Goal: Check status: Check status

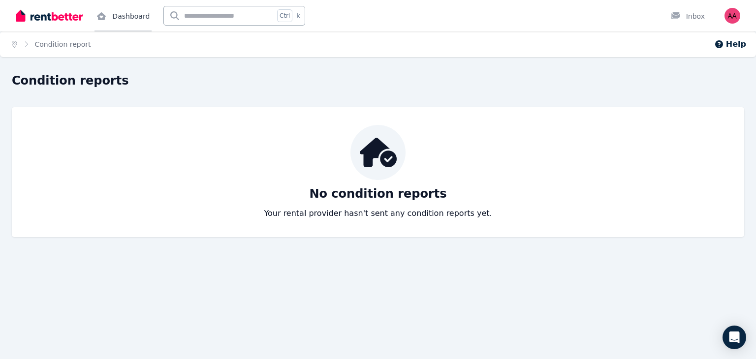
click at [118, 16] on link "Dashboard" at bounding box center [123, 16] width 57 height 32
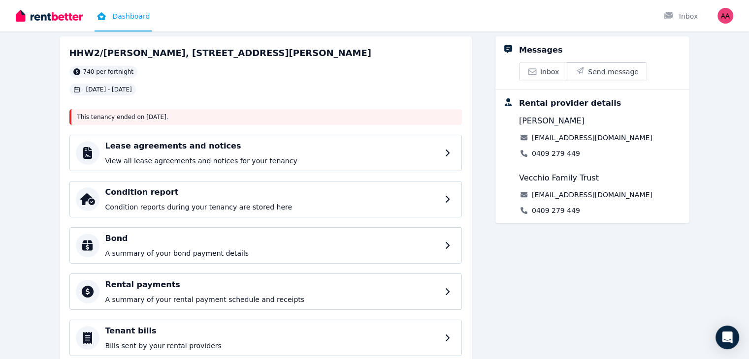
scroll to position [53, 0]
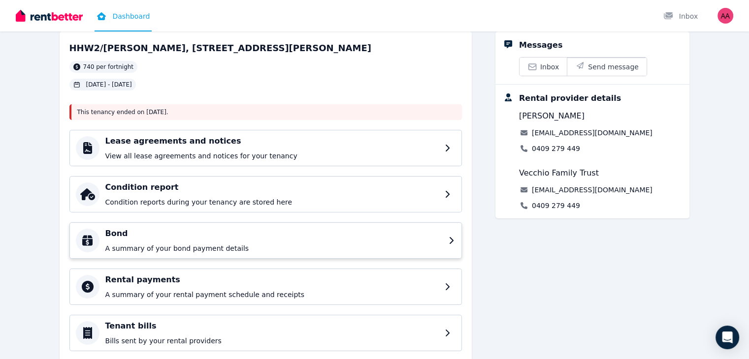
click at [200, 250] on p "A summary of your bond payment details" at bounding box center [273, 249] width 337 height 10
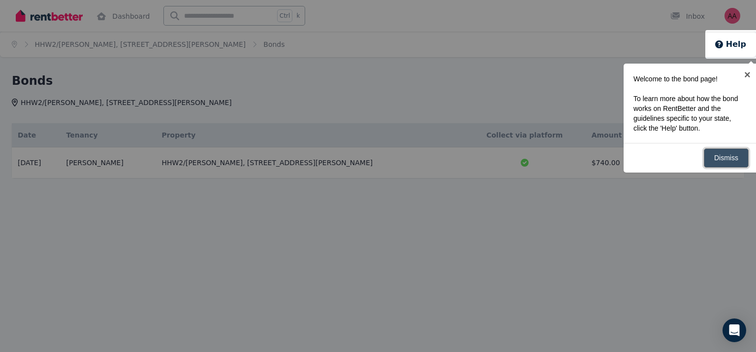
click at [729, 156] on link "Dismiss" at bounding box center [726, 157] width 45 height 19
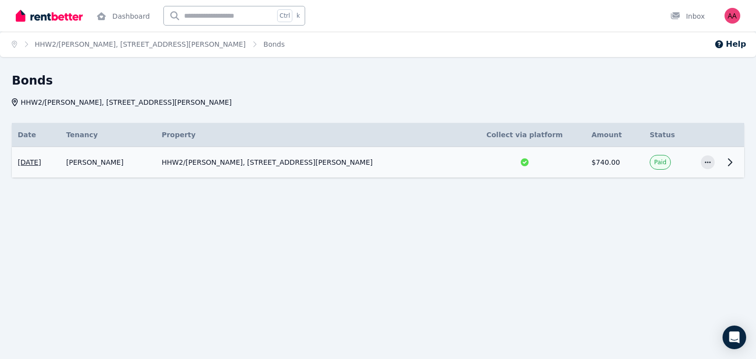
click at [390, 169] on td "HHW2/[PERSON_NAME], [STREET_ADDRESS][PERSON_NAME]" at bounding box center [310, 162] width 308 height 31
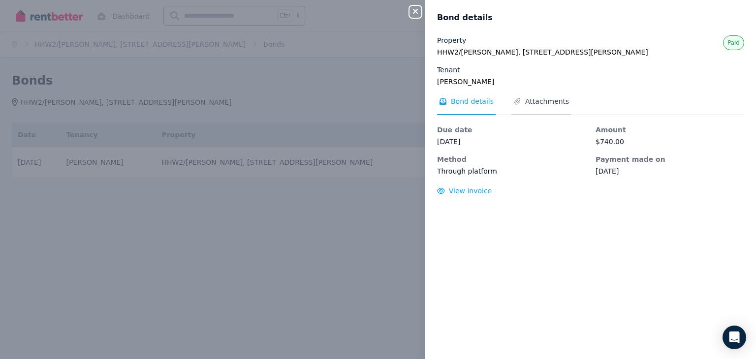
click at [533, 101] on span "Attachments" at bounding box center [547, 102] width 44 height 10
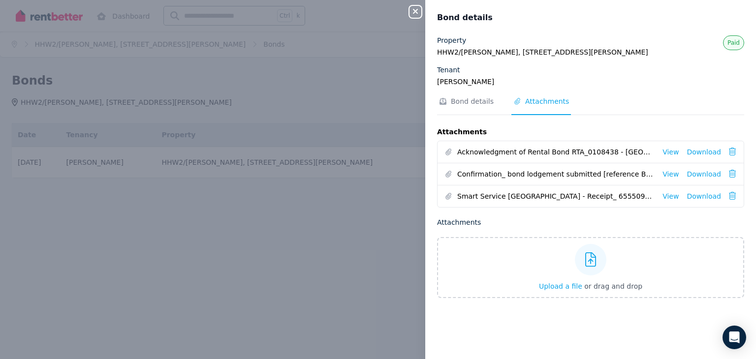
click at [500, 174] on span "Confirmation_ bond lodgement submitted [reference BL-39265722] RTA_0108398 - [G…" at bounding box center [555, 174] width 197 height 10
click at [664, 173] on link "View" at bounding box center [671, 174] width 16 height 10
click at [665, 152] on link "View" at bounding box center [671, 152] width 16 height 10
click at [391, 138] on div "Close panel Bond details Property HHW2/[PERSON_NAME], [STREET_ADDRESS][PERSON_N…" at bounding box center [378, 179] width 756 height 359
